Goal: Task Accomplishment & Management: Manage account settings

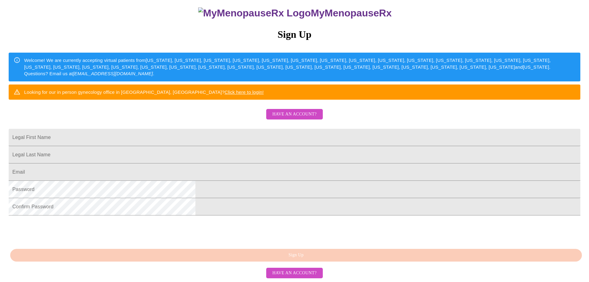
scroll to position [108, 0]
click at [301, 110] on span "Have an account?" at bounding box center [294, 114] width 44 height 8
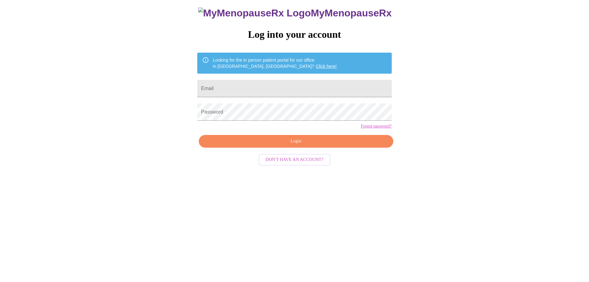
scroll to position [6, 0]
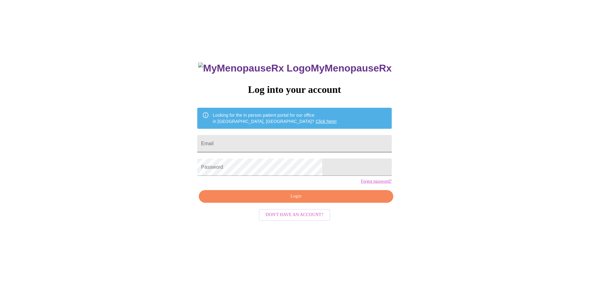
click at [315, 142] on input "Email" at bounding box center [294, 143] width 194 height 17
type input "[EMAIL_ADDRESS][DOMAIN_NAME]"
click at [300, 200] on span "Login" at bounding box center [296, 196] width 180 height 8
click at [286, 200] on span "Login" at bounding box center [296, 196] width 180 height 8
